Goal: Transaction & Acquisition: Subscribe to service/newsletter

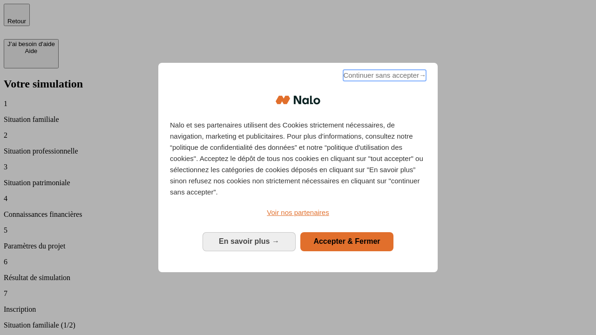
click at [384, 77] on span "Continuer sans accepter →" at bounding box center [384, 75] width 83 height 11
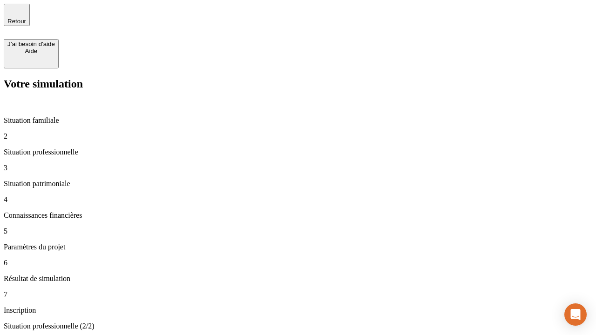
type input "30 000"
type input "1 000"
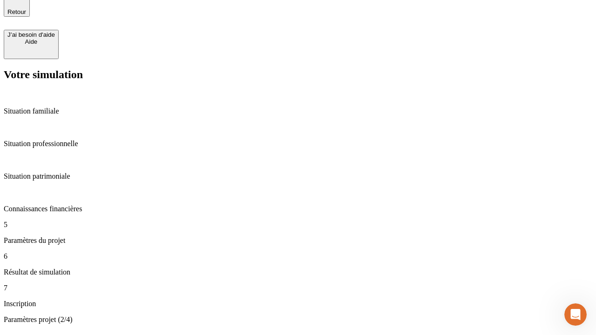
type input "40"
type input "200 000"
type input "640"
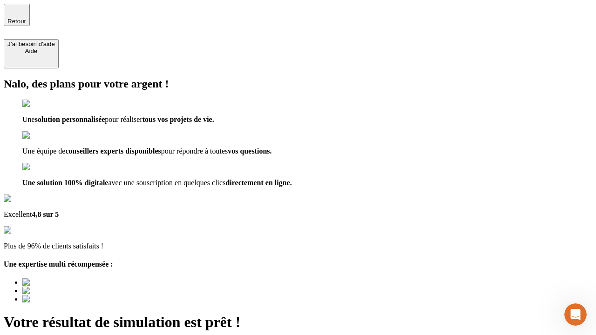
type input "[EMAIL_ADDRESS][DOMAIN_NAME]"
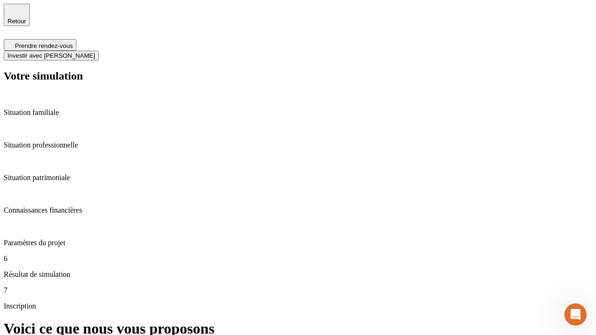
click at [95, 52] on span "Investir avec [PERSON_NAME]" at bounding box center [51, 55] width 88 height 7
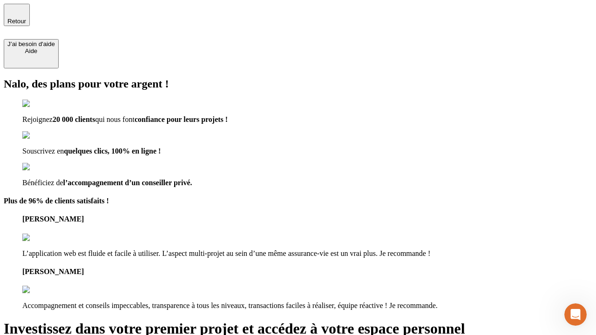
type input "[EMAIL_ADDRESS][DOMAIN_NAME]"
